Goal: Task Accomplishment & Management: Complete application form

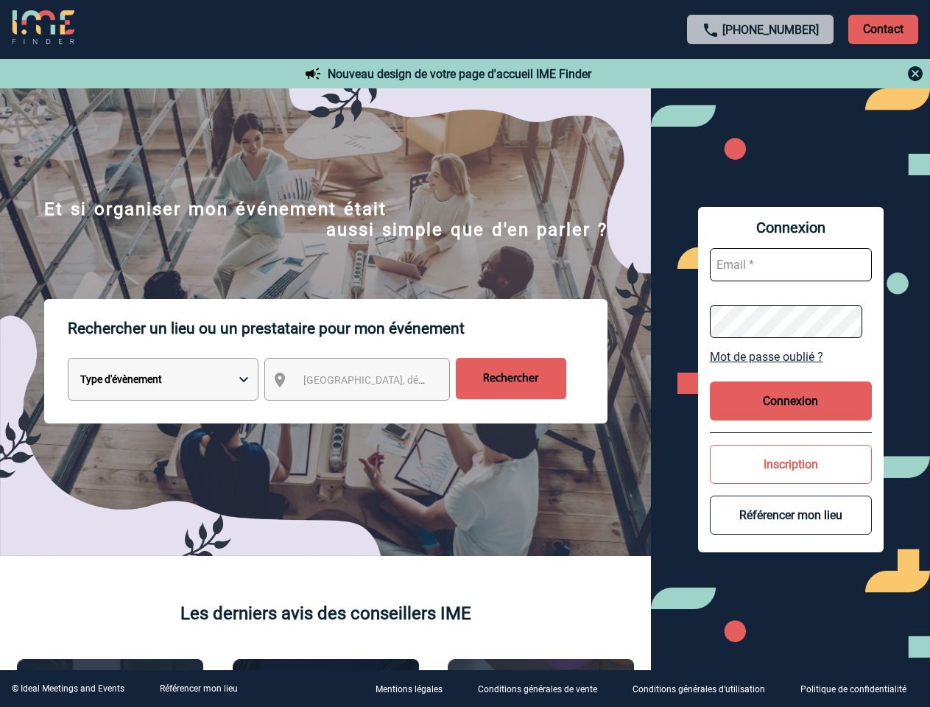
click at [465, 353] on p "Rechercher un lieu ou un prestataire pour mon événement" at bounding box center [338, 328] width 540 height 59
click at [883, 29] on p "Contact" at bounding box center [883, 29] width 70 height 29
click at [761, 74] on div at bounding box center [761, 74] width 328 height 18
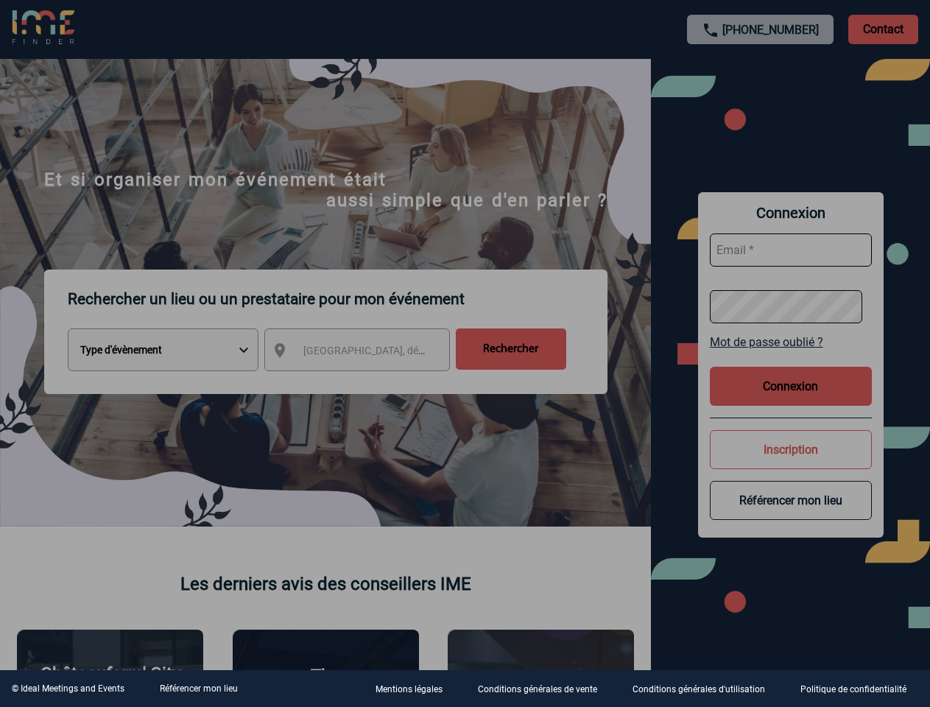
click at [370, 382] on div at bounding box center [465, 353] width 930 height 707
click at [791, 356] on div at bounding box center [465, 353] width 930 height 707
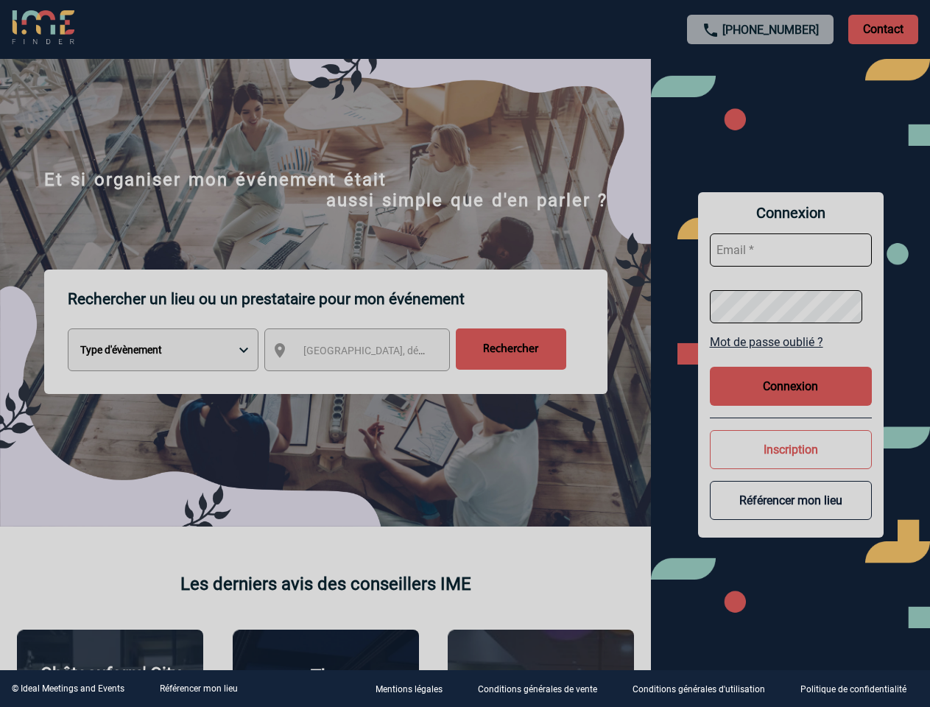
click at [791, 400] on div at bounding box center [465, 353] width 930 height 707
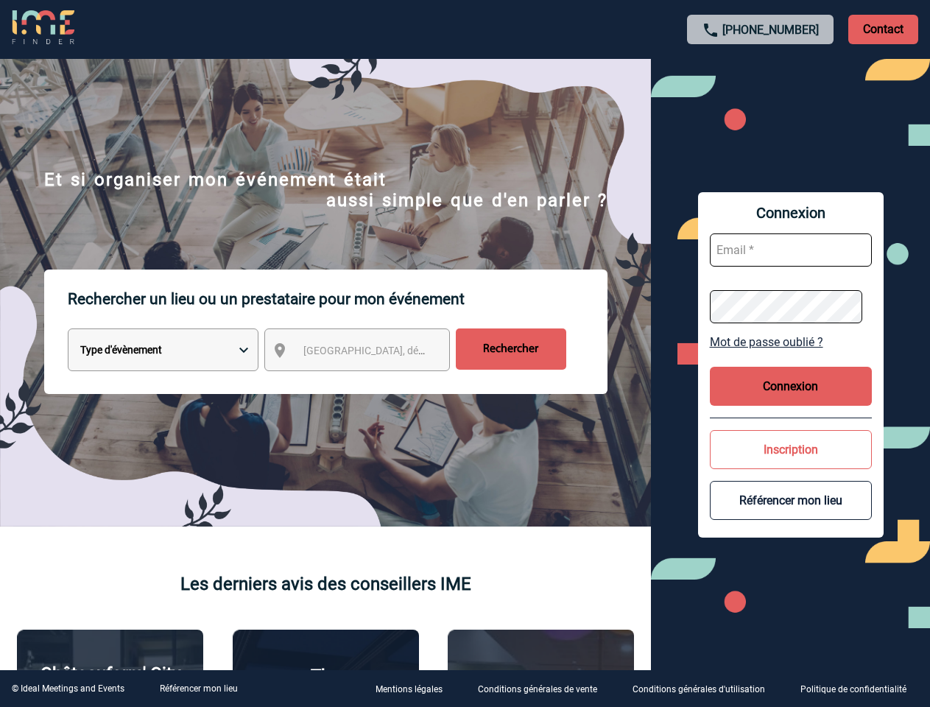
click at [791, 464] on button "Inscription" at bounding box center [791, 449] width 162 height 39
click at [791, 515] on button "Référencer mon lieu" at bounding box center [791, 500] width 162 height 39
click at [198, 688] on link "Référencer mon lieu" at bounding box center [199, 688] width 78 height 10
